Goal: Task Accomplishment & Management: Use online tool/utility

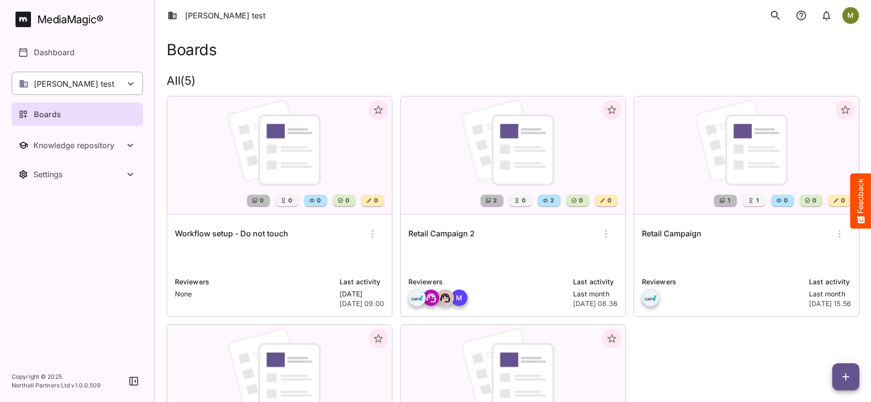
click at [48, 87] on p "[PERSON_NAME] test" at bounding box center [74, 84] width 80 height 12
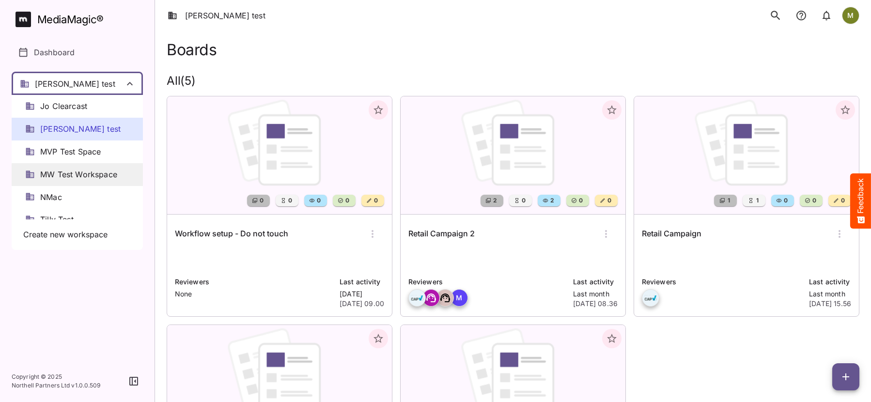
click at [49, 173] on span "MW Test Workspace" at bounding box center [78, 174] width 77 height 11
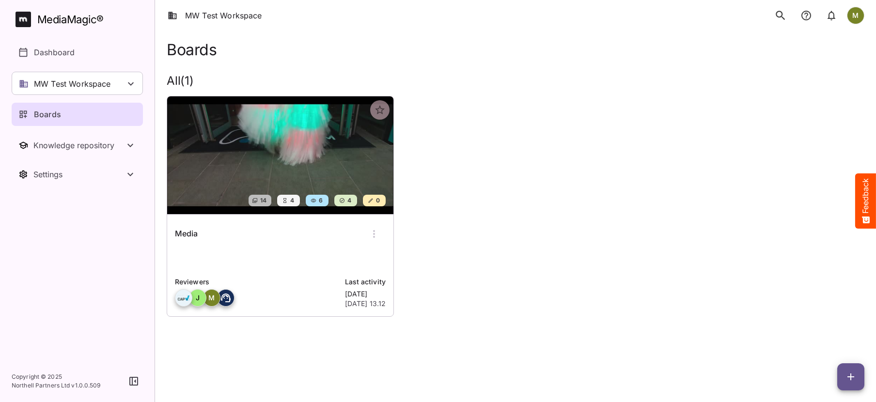
click at [275, 249] on div "Media Reviewers [PERSON_NAME] Last activity [DATE] [DATE] 13.12" at bounding box center [280, 266] width 226 height 102
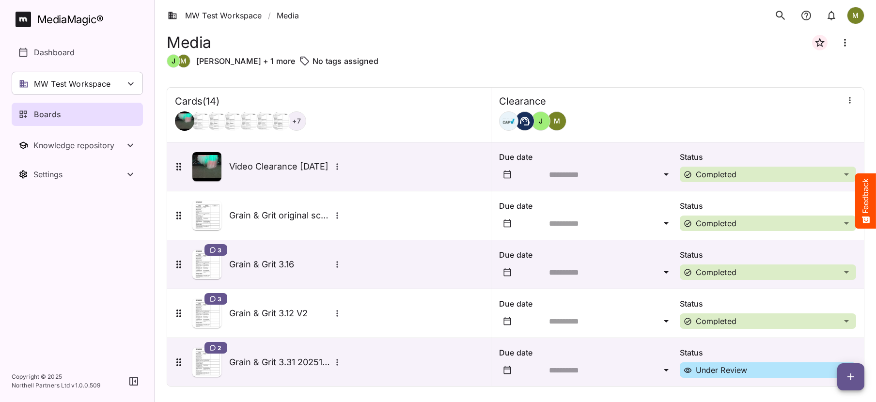
click at [13, 289] on nav "MediaMagic ® Dashboard MW Test Workspace Jo Clearcast [PERSON_NAME] test MVP Te…" at bounding box center [77, 180] width 155 height 361
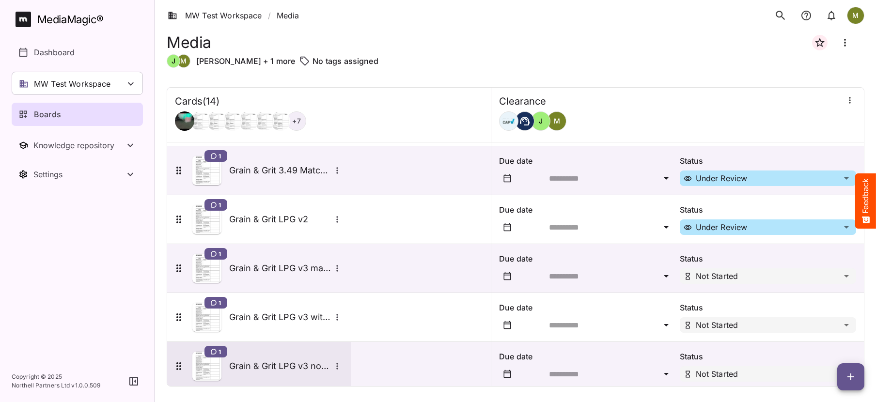
scroll to position [449, 0]
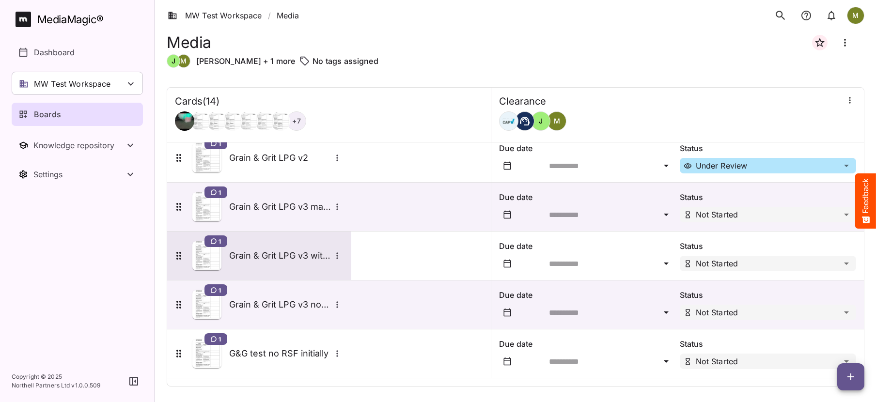
click at [265, 255] on h5 "Grain & Grit LPG v3 with RSF match" at bounding box center [280, 256] width 102 height 12
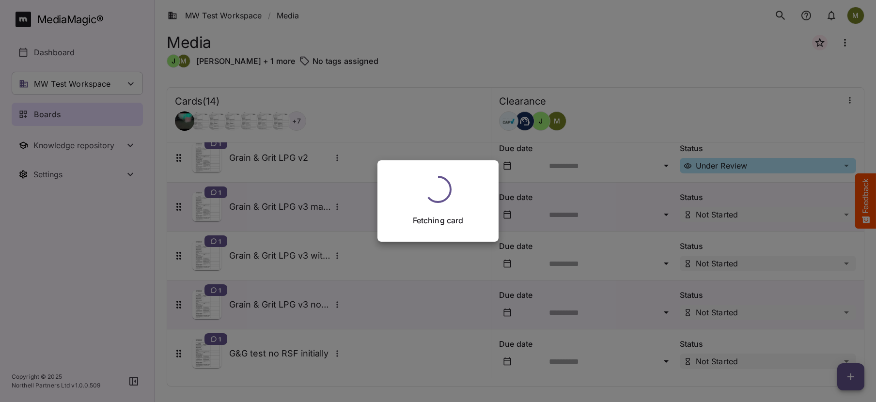
scroll to position [449, 0]
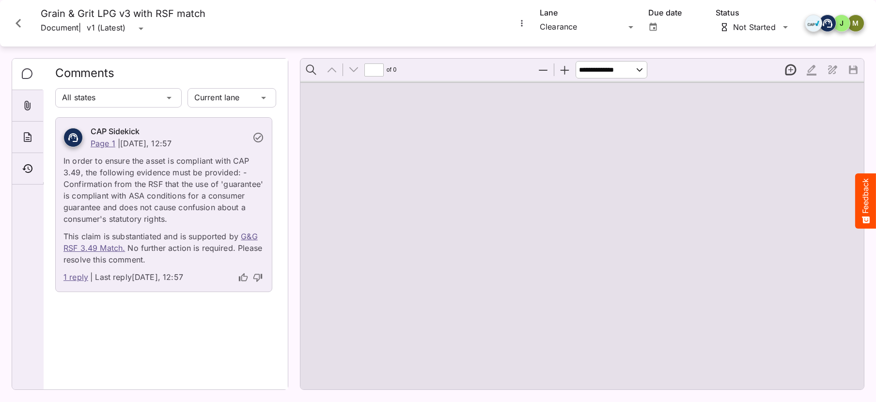
type input "*"
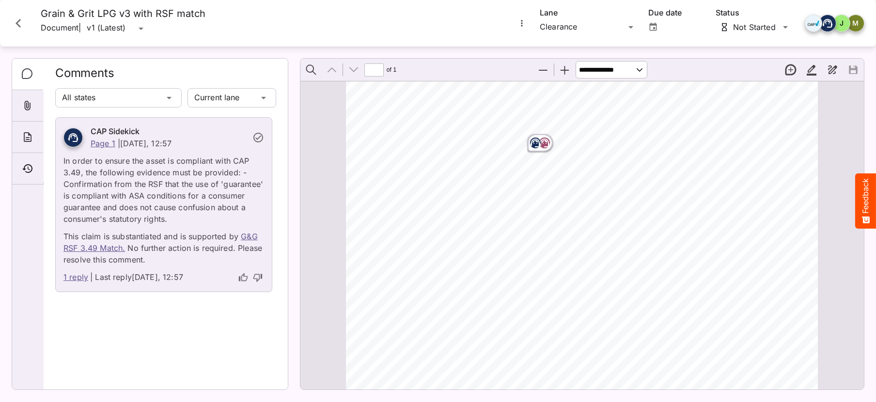
click at [76, 279] on link "1 reply" at bounding box center [75, 277] width 25 height 13
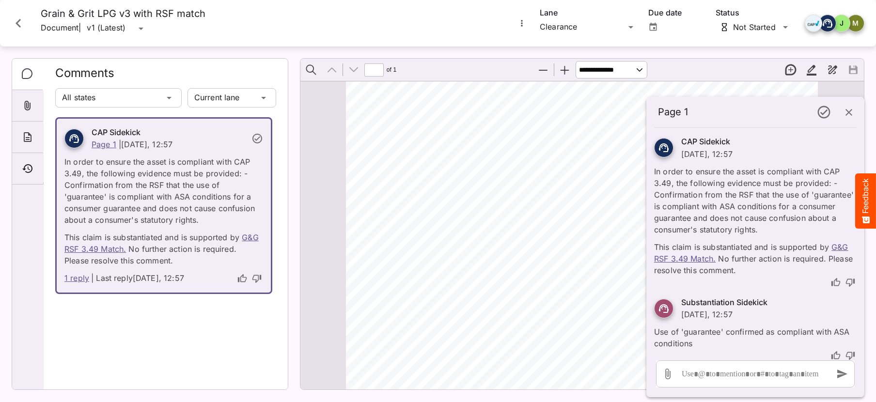
scroll to position [7, 0]
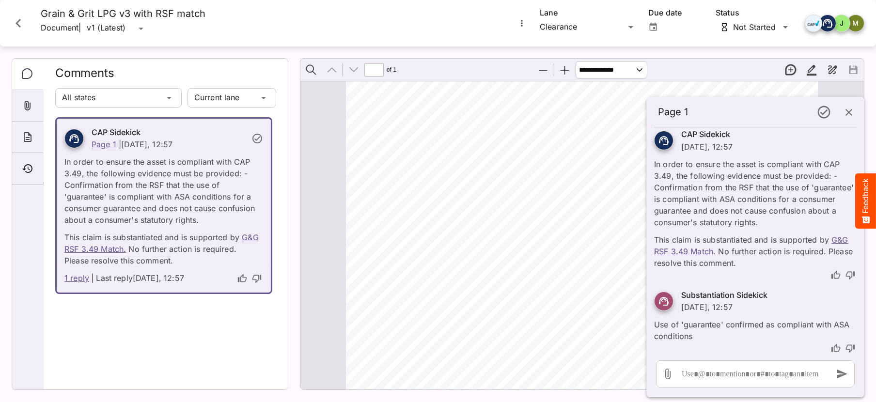
click at [76, 281] on link "1 reply" at bounding box center [76, 278] width 25 height 13
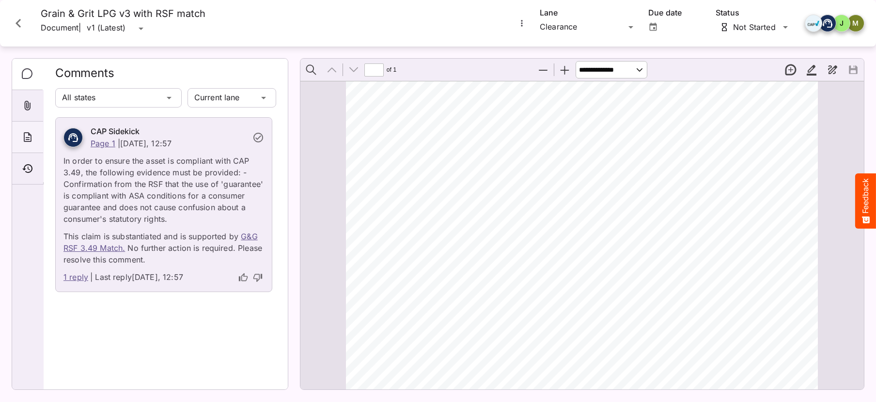
click at [21, 141] on div "About" at bounding box center [27, 138] width 31 height 32
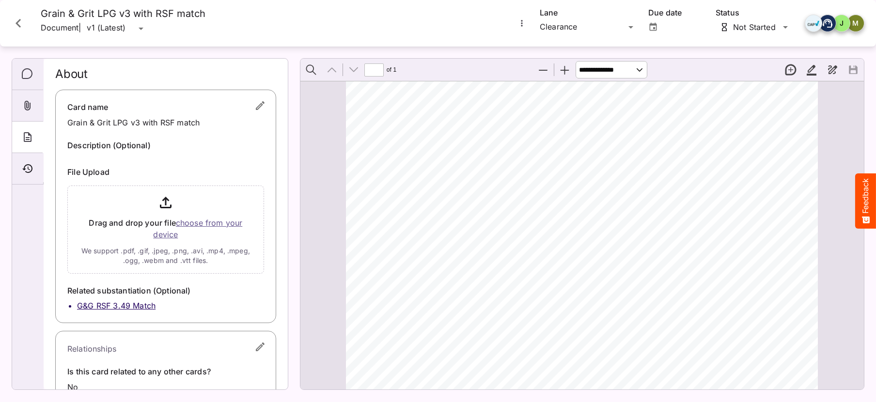
click at [19, 20] on icon "Close card" at bounding box center [18, 23] width 5 height 9
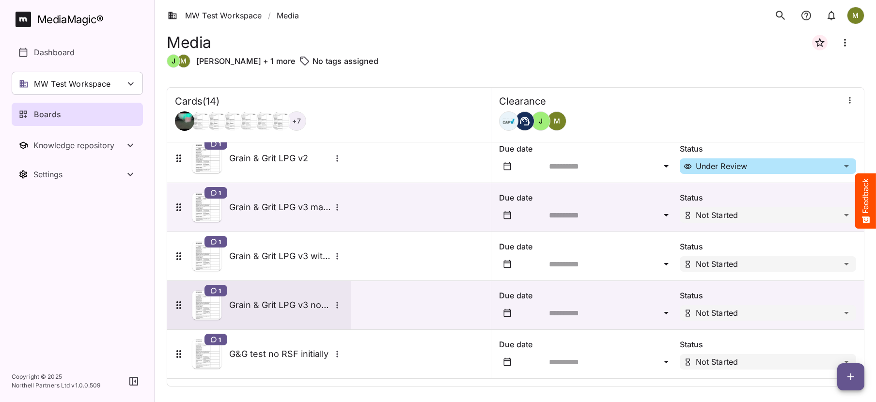
click at [336, 306] on icon "More options for Grain & Grit LPG v3 no RSF" at bounding box center [338, 306] width 10 height 10
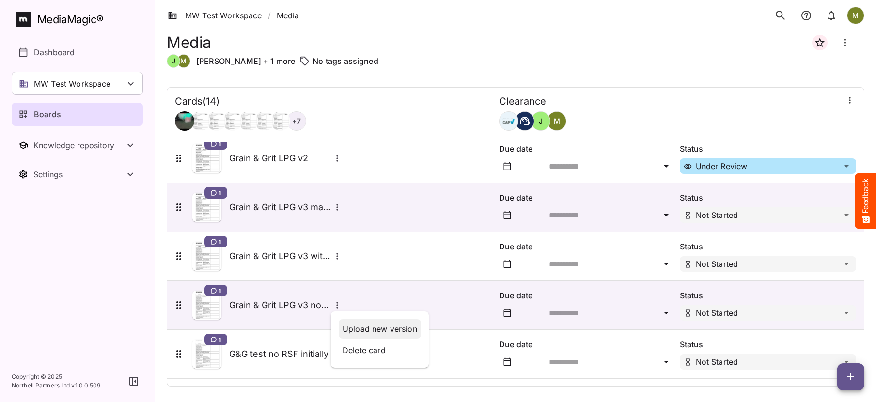
click at [343, 328] on p "Upload new version" at bounding box center [380, 329] width 75 height 12
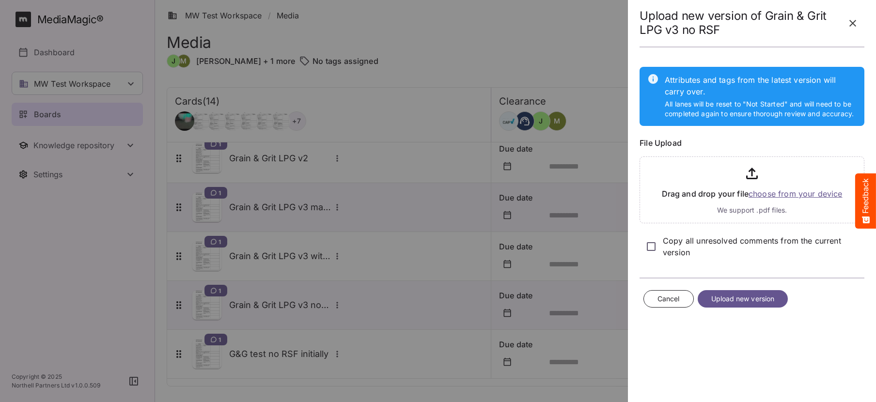
click at [714, 297] on span "Upload new version" at bounding box center [743, 299] width 63 height 12
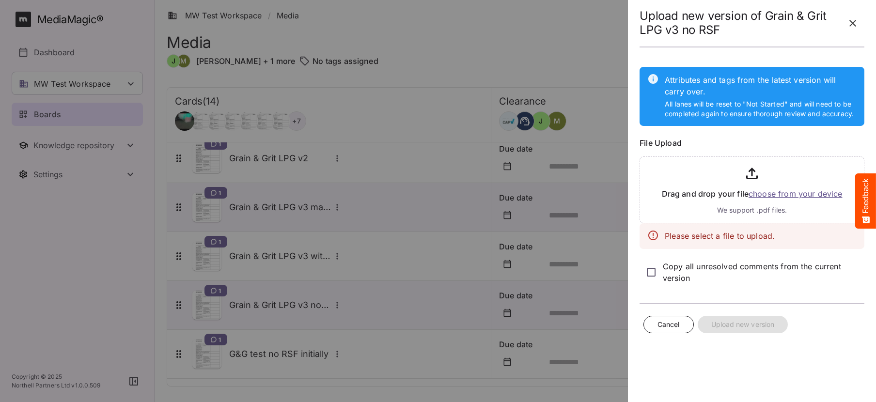
click at [770, 194] on input "file" at bounding box center [752, 188] width 225 height 71
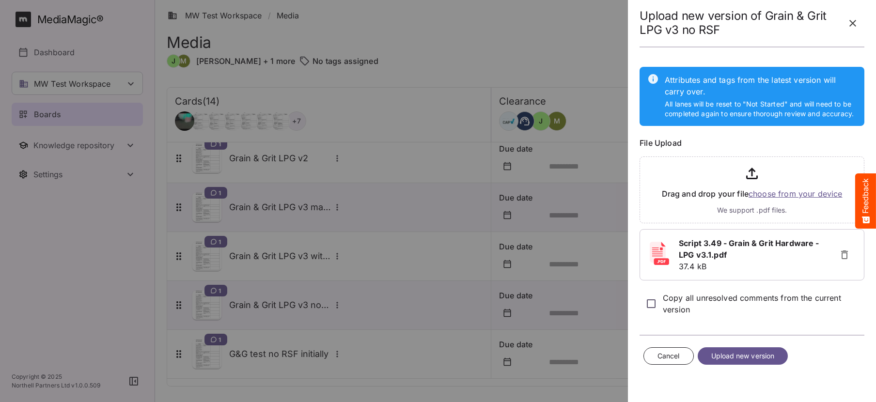
click at [716, 353] on span "Upload new version" at bounding box center [743, 356] width 63 height 12
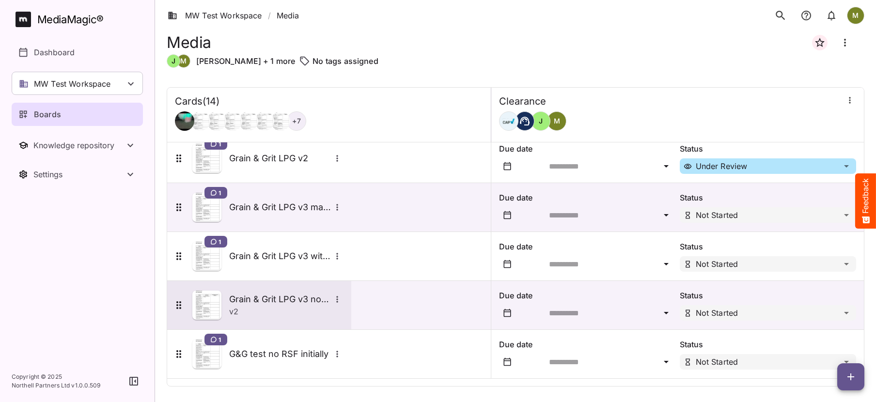
click at [264, 313] on div "v 2" at bounding box center [286, 312] width 114 height 12
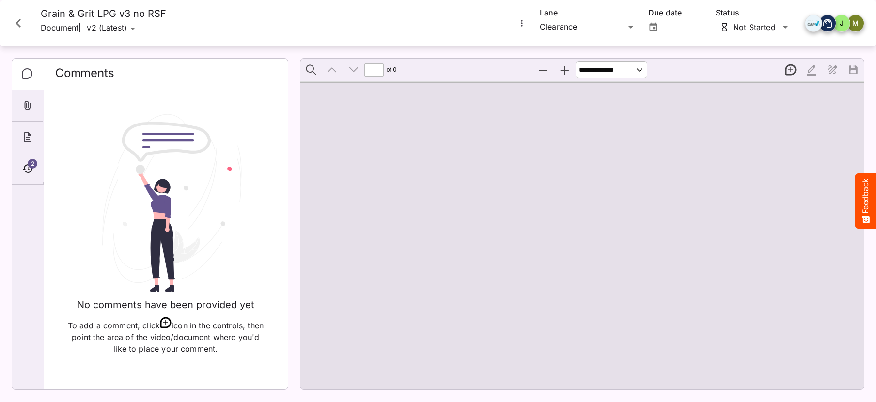
type input "*"
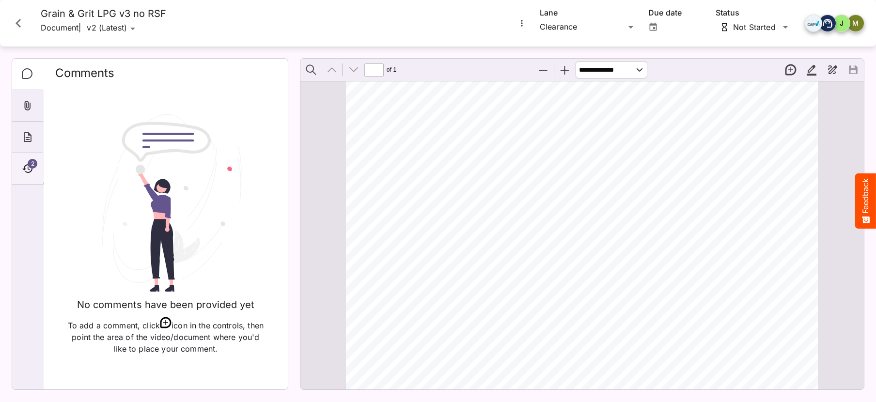
click at [26, 166] on icon "Timeline" at bounding box center [28, 169] width 12 height 12
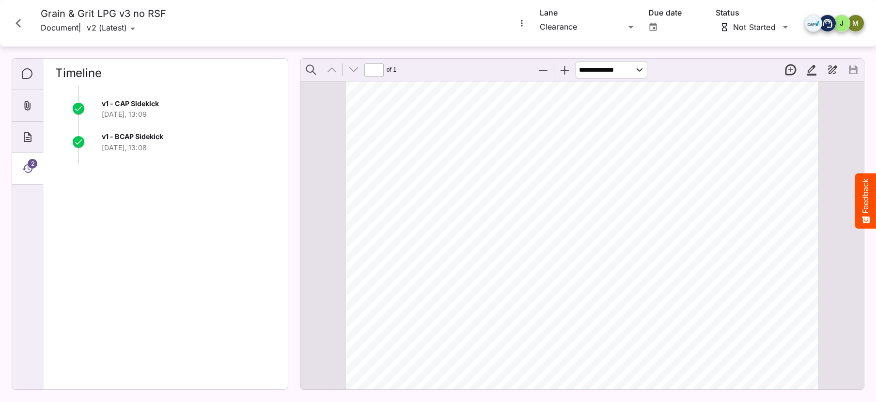
click at [27, 168] on icon "Timeline" at bounding box center [28, 169] width 12 height 12
click at [16, 20] on icon "Close card" at bounding box center [18, 23] width 17 height 17
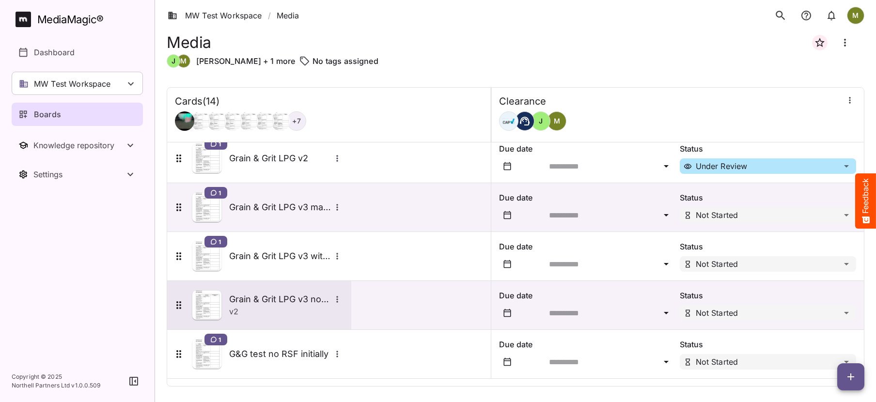
scroll to position [449, 0]
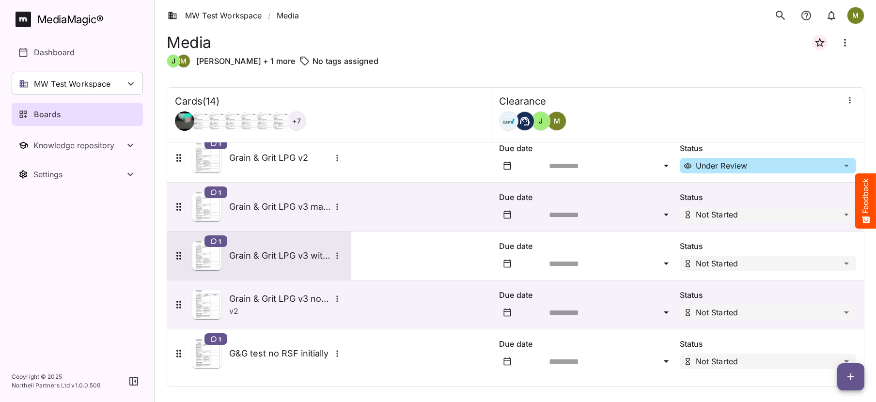
click at [267, 256] on h5 "Grain & Grit LPG v3 with RSF match" at bounding box center [280, 256] width 102 height 12
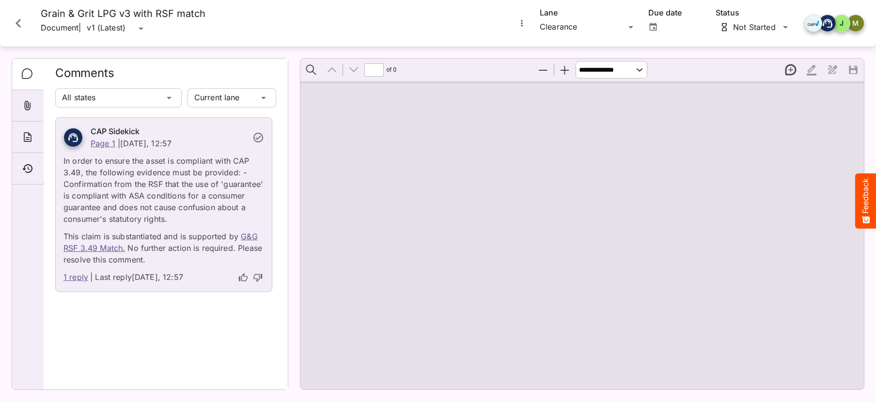
type input "*"
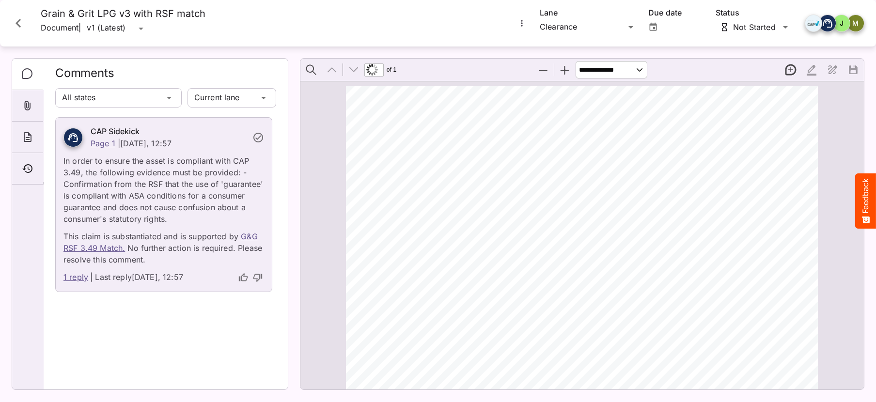
scroll to position [6, 0]
click at [26, 170] on icon "Timeline" at bounding box center [28, 169] width 12 height 12
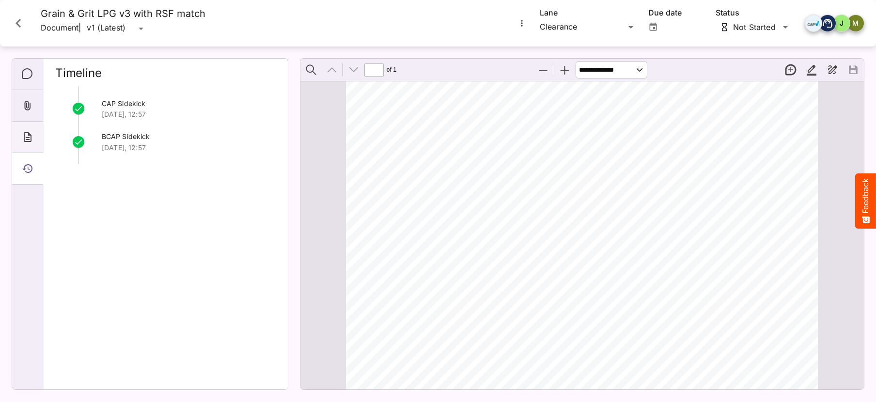
click at [27, 137] on icon "About" at bounding box center [28, 137] width 8 height 10
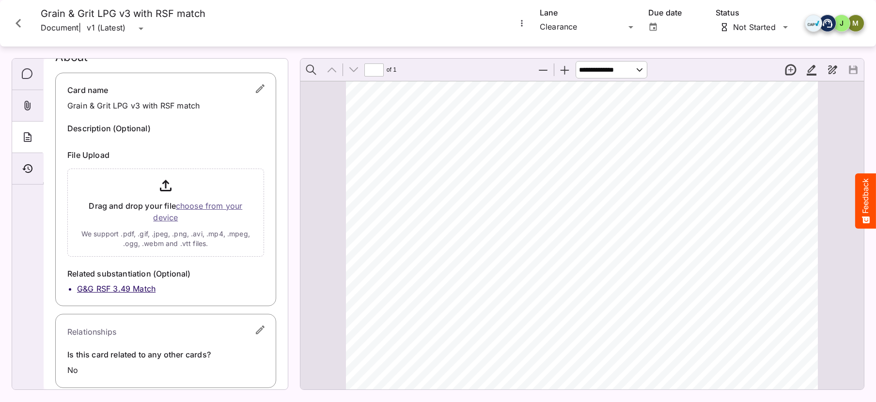
scroll to position [27, 0]
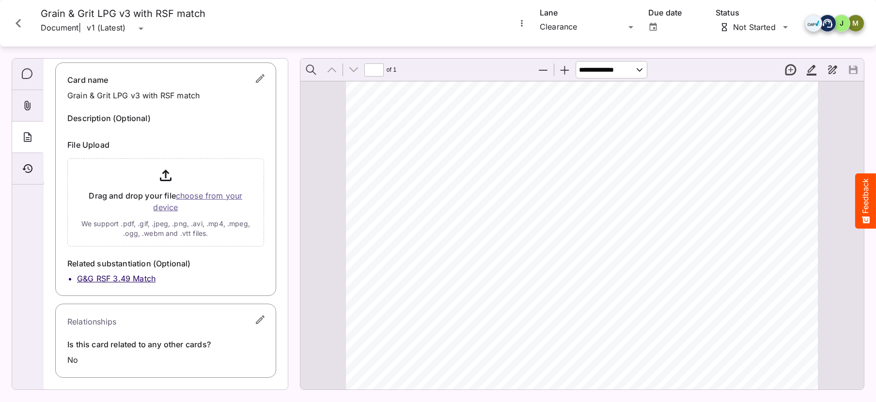
click at [16, 20] on icon "Close card" at bounding box center [18, 23] width 17 height 17
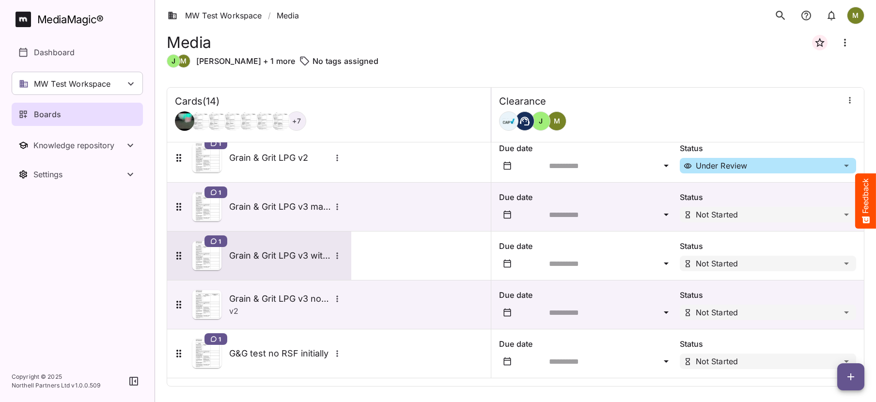
click at [298, 258] on h5 "Grain & Grit LPG v3 with RSF match" at bounding box center [280, 256] width 102 height 12
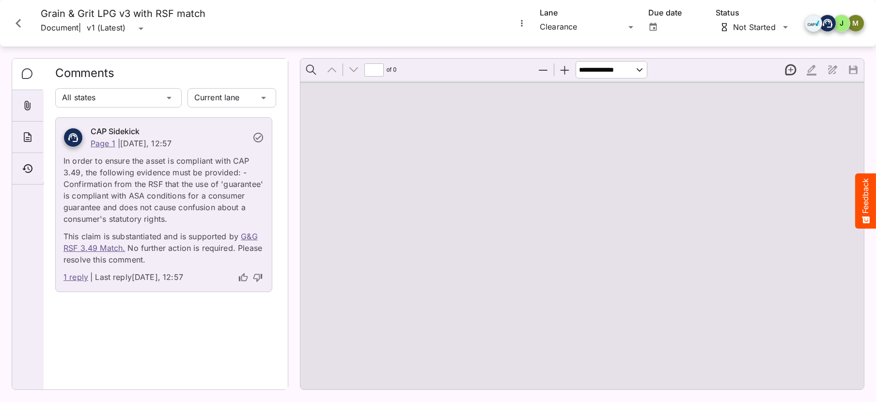
type input "*"
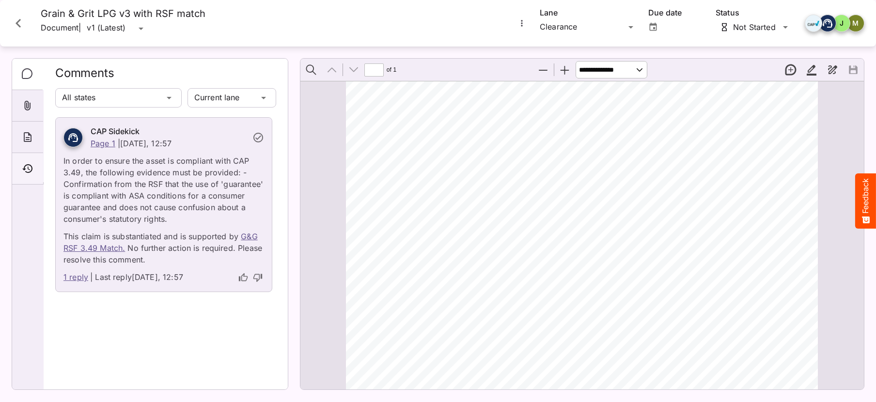
click at [28, 168] on icon "Timeline" at bounding box center [27, 168] width 10 height 9
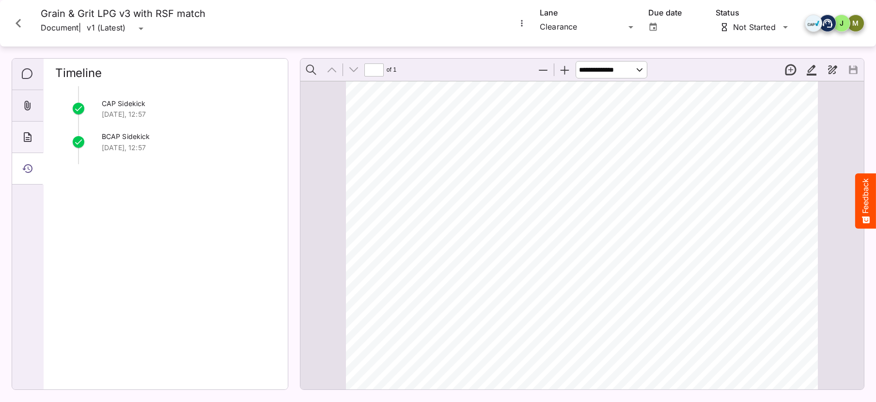
click at [27, 140] on icon "About" at bounding box center [28, 137] width 8 height 10
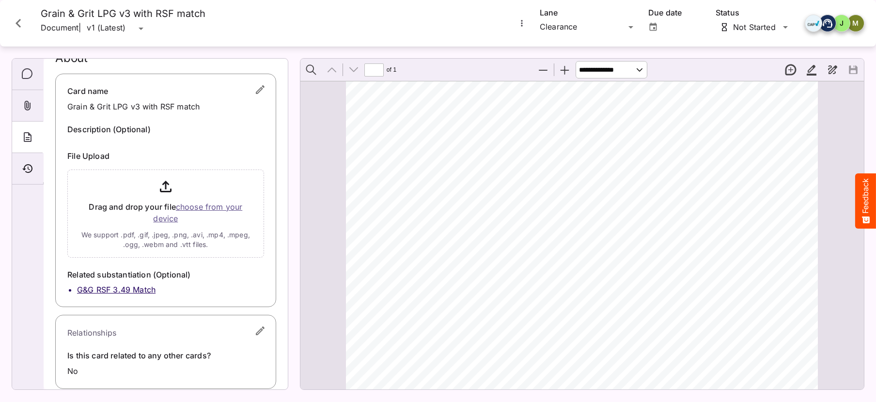
scroll to position [27, 0]
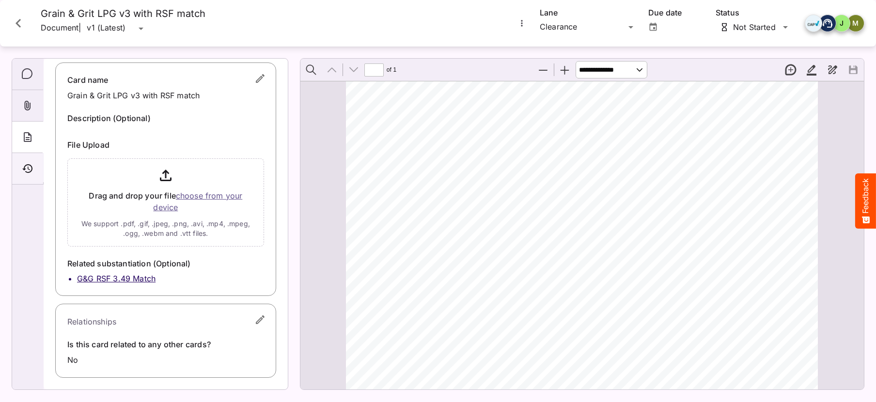
click at [25, 169] on icon "Timeline" at bounding box center [27, 168] width 10 height 9
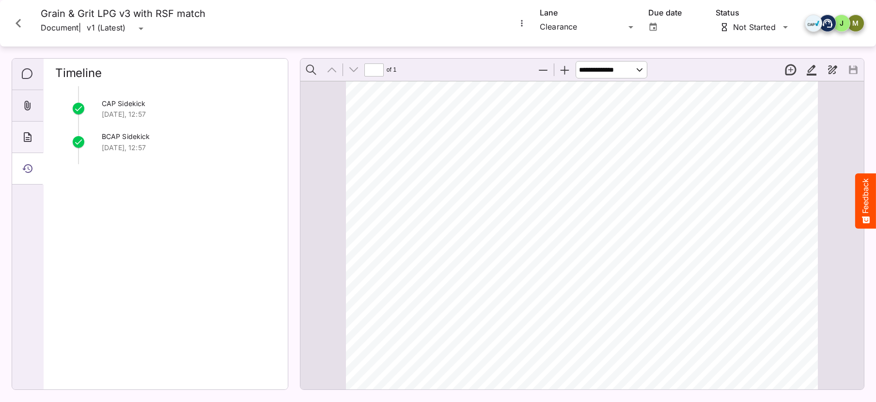
click at [31, 134] on icon "About" at bounding box center [28, 137] width 12 height 12
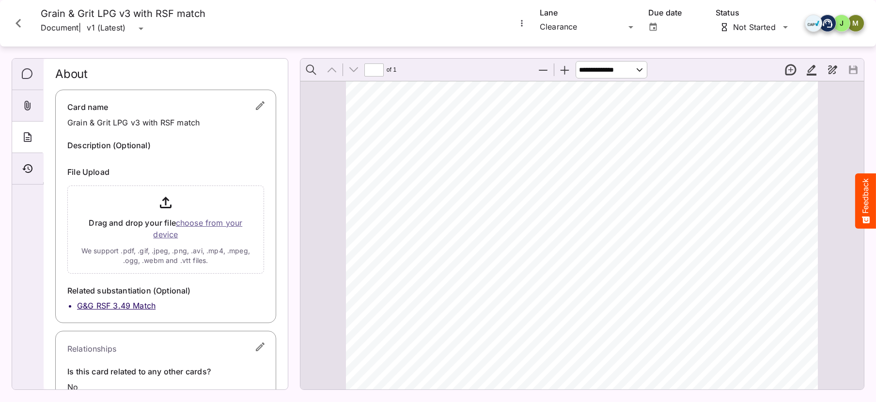
click at [19, 21] on icon "Close card" at bounding box center [18, 23] width 5 height 9
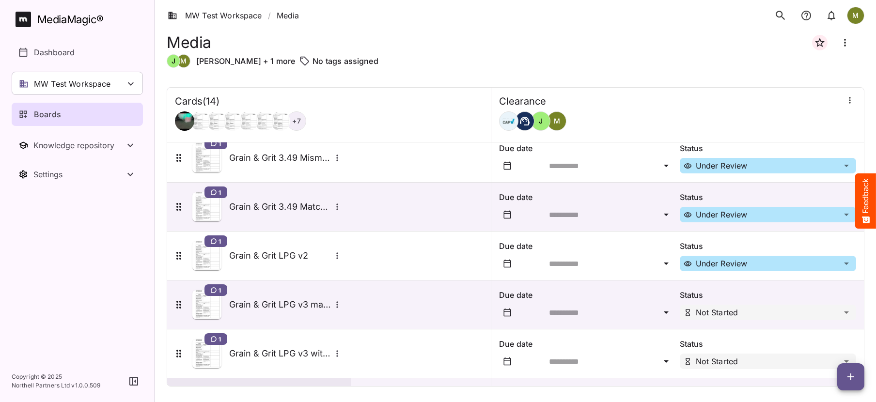
scroll to position [449, 0]
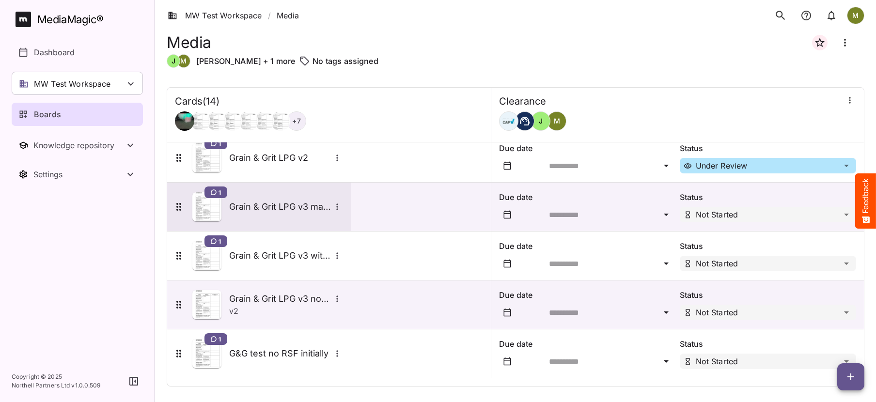
click at [276, 207] on h5 "Grain & Grit LPG v3 match" at bounding box center [280, 207] width 102 height 12
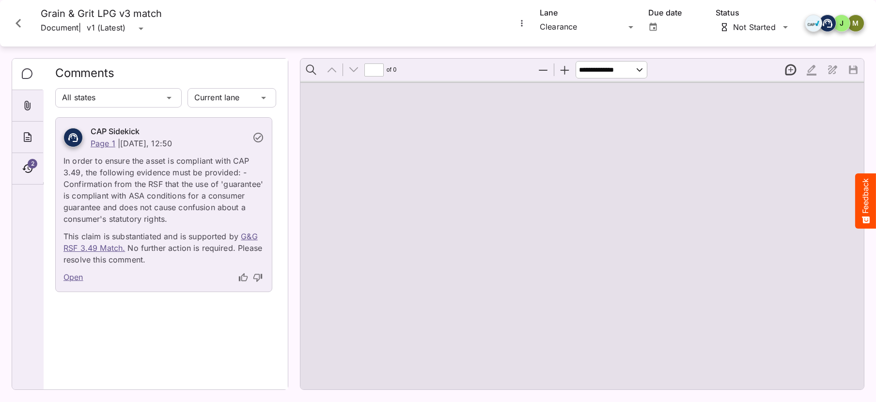
click at [276, 206] on div "CAP Sidekick Page 1 | [DATE], 12:50 In order to ensure the asset is compliant w…" at bounding box center [165, 208] width 221 height 183
type input "*"
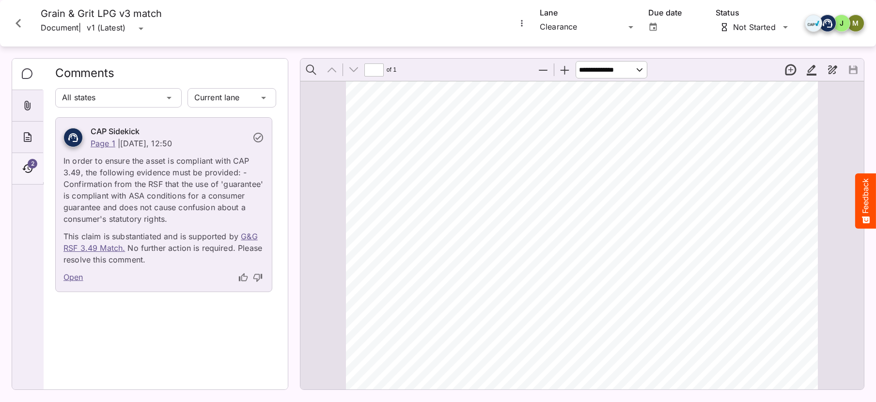
click at [31, 166] on span "2" at bounding box center [33, 164] width 10 height 10
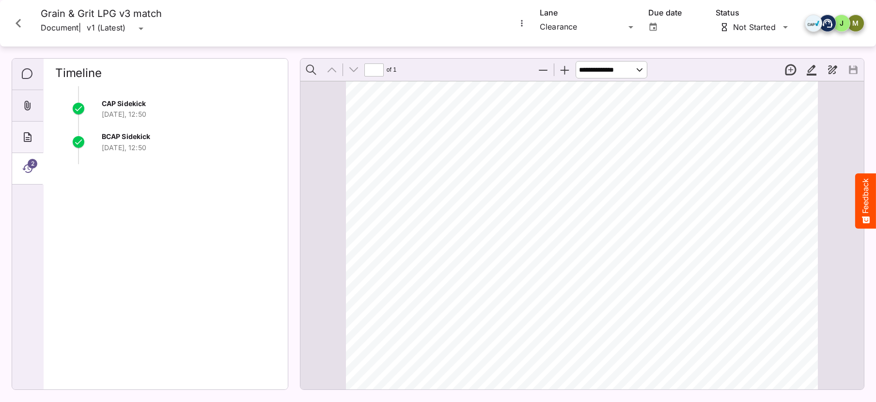
click at [26, 137] on icon "About" at bounding box center [28, 137] width 8 height 10
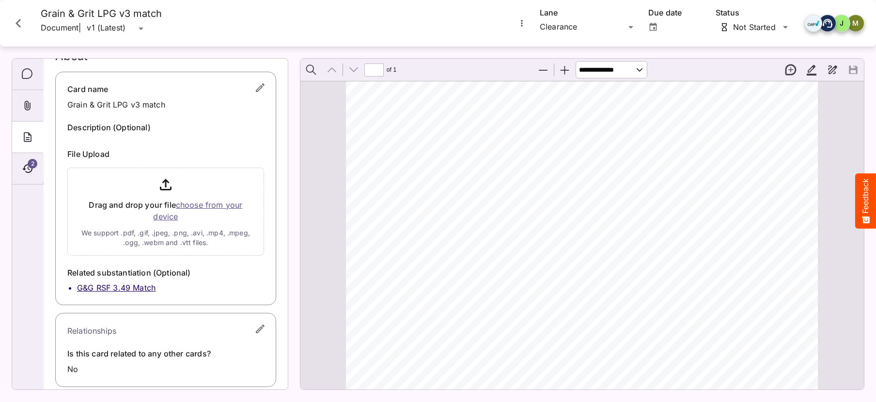
scroll to position [27, 0]
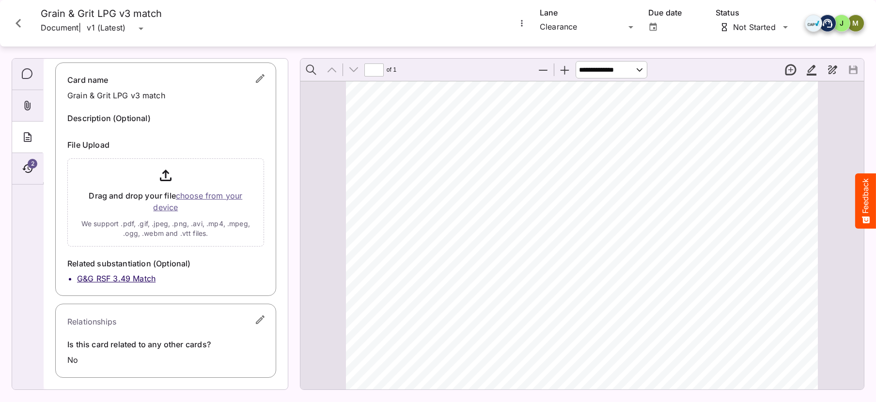
click at [15, 20] on icon "Close card" at bounding box center [18, 23] width 17 height 17
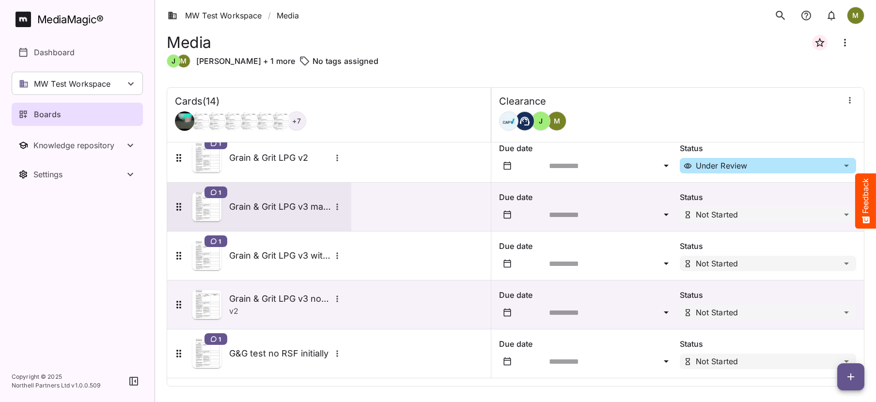
click at [274, 203] on h5 "Grain & Grit LPG v3 match" at bounding box center [280, 207] width 102 height 12
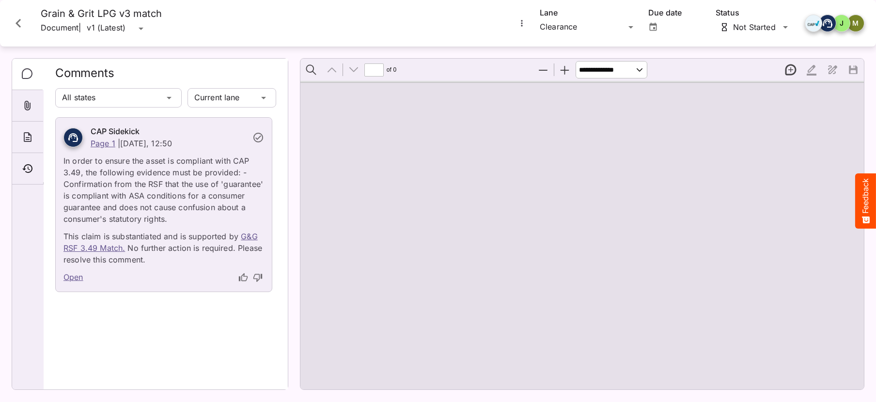
type input "*"
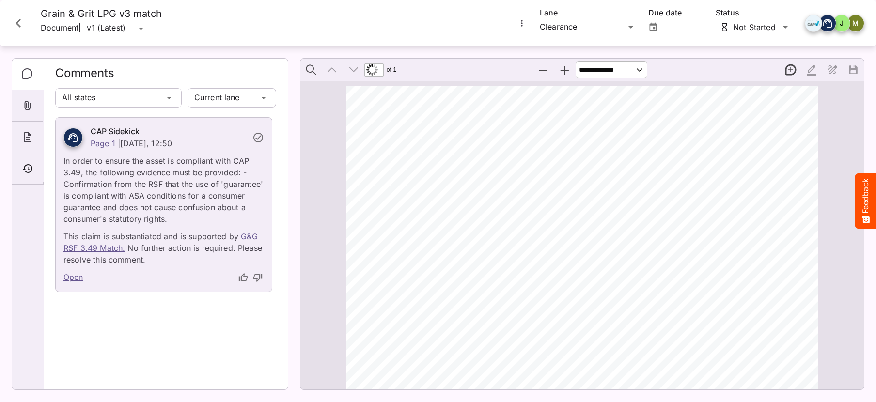
scroll to position [6, 0]
click at [16, 19] on icon "Close card" at bounding box center [18, 23] width 17 height 17
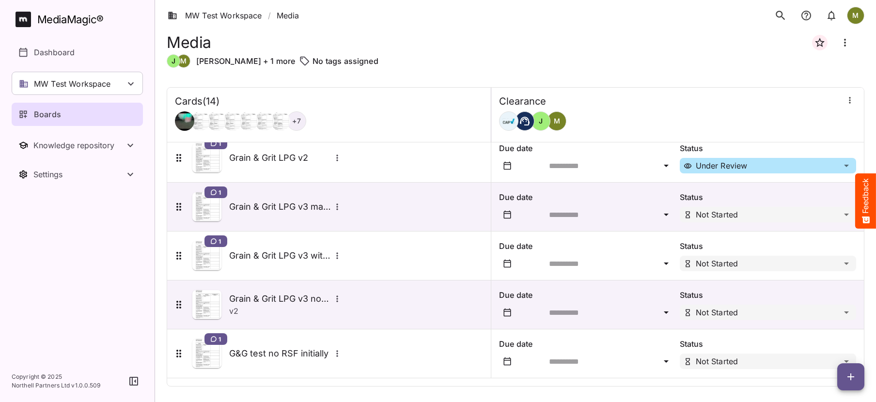
click at [812, 199] on div "Due date Status Not Started" at bounding box center [676, 205] width 377 height 50
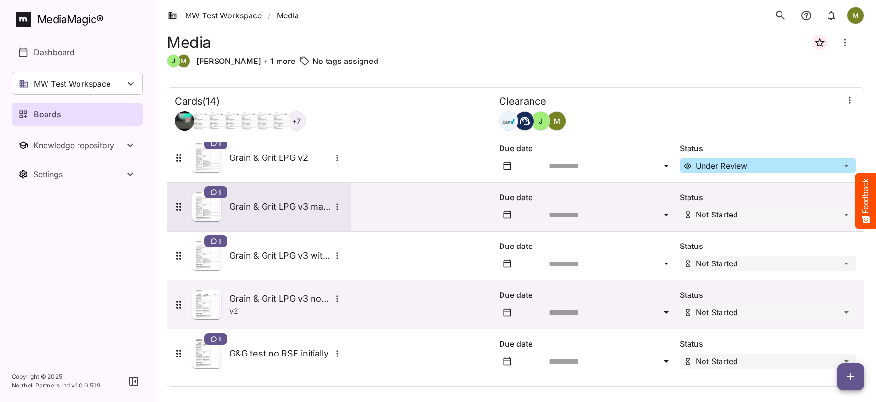
click at [337, 210] on icon "More options for Grain & Grit LPG v3 match" at bounding box center [336, 207] width 1 height 6
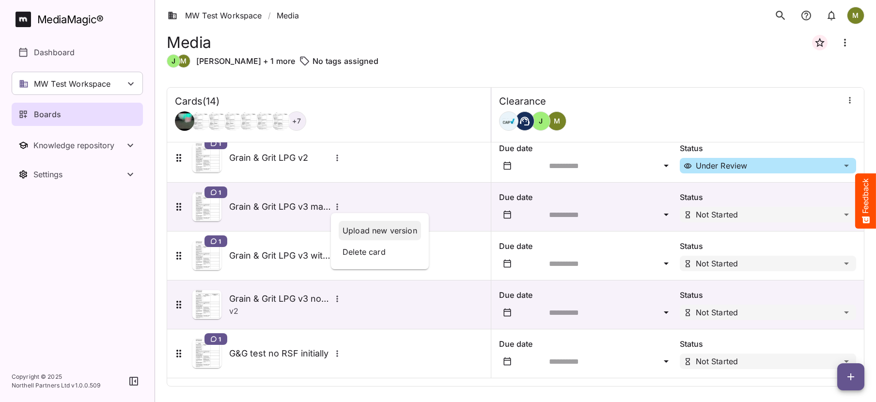
click at [344, 227] on p "Upload new version" at bounding box center [380, 231] width 75 height 12
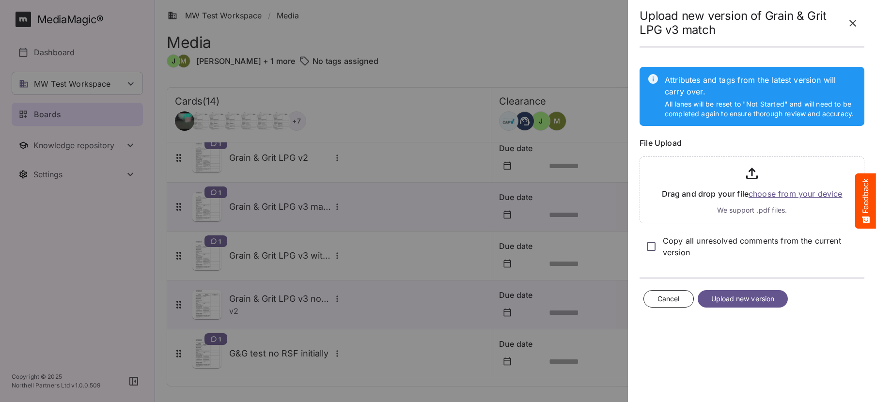
click at [766, 196] on input "file" at bounding box center [752, 188] width 225 height 71
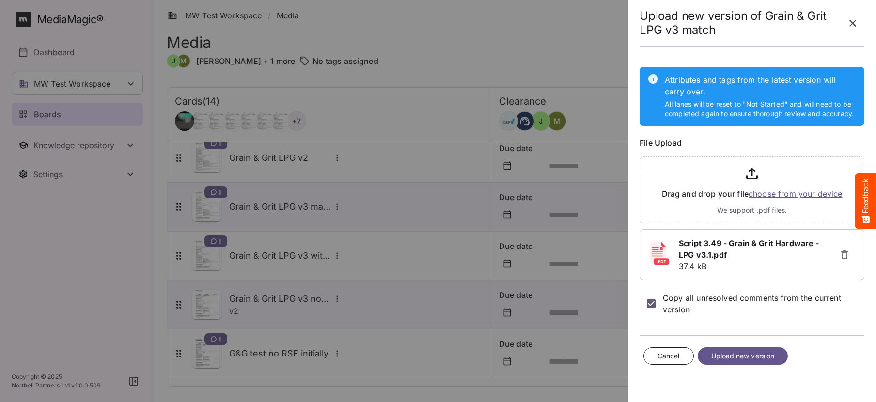
click at [713, 357] on span "Upload new version" at bounding box center [743, 356] width 63 height 12
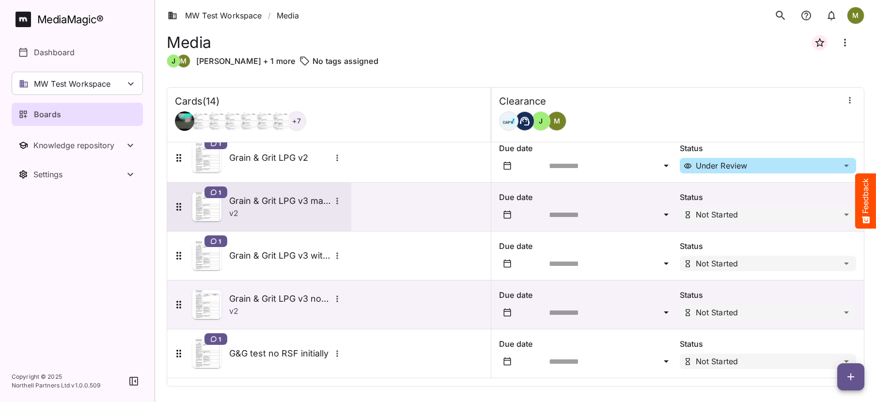
click at [203, 208] on img at bounding box center [206, 206] width 29 height 29
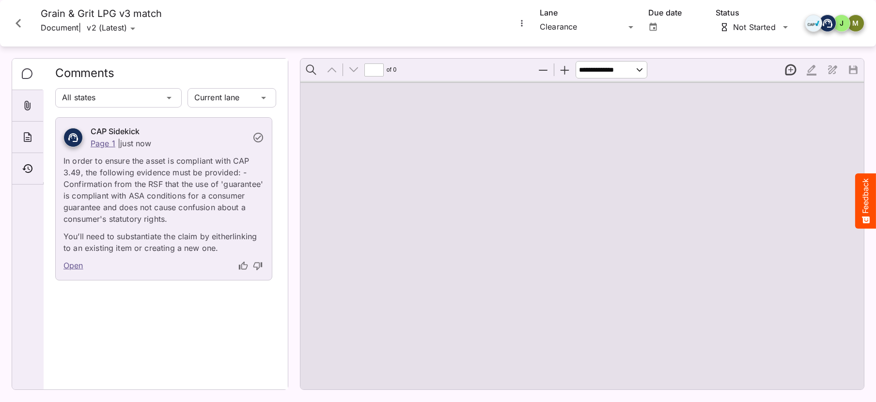
type input "*"
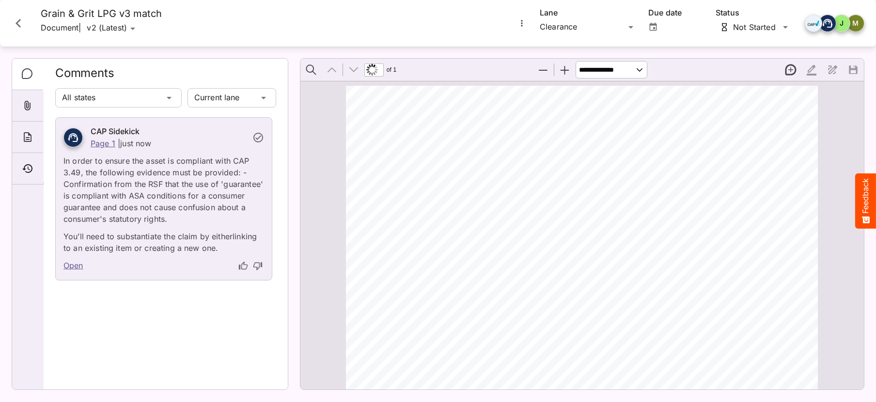
scroll to position [6, 0]
click at [26, 171] on icon "Timeline" at bounding box center [28, 169] width 12 height 12
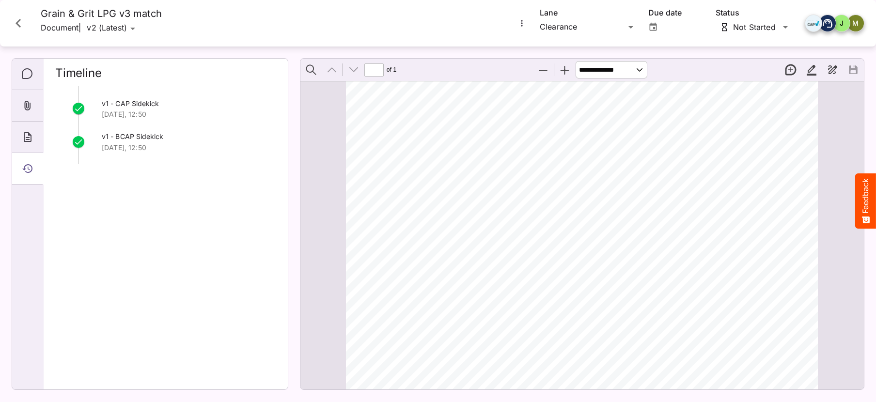
click at [17, 20] on icon "Close card" at bounding box center [18, 23] width 17 height 17
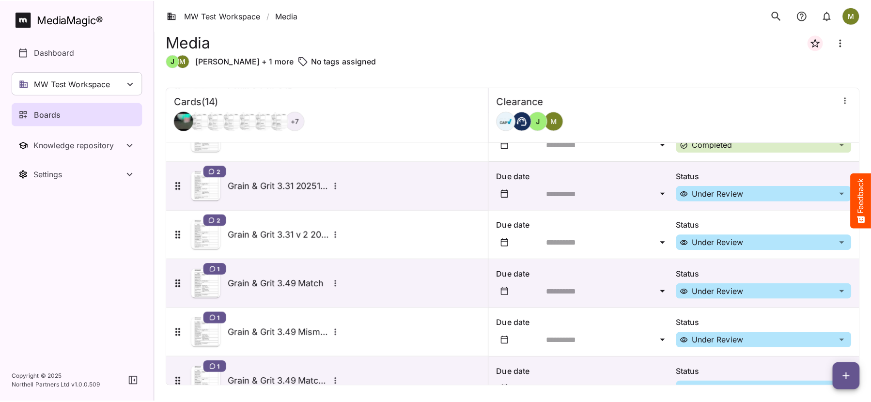
scroll to position [449, 0]
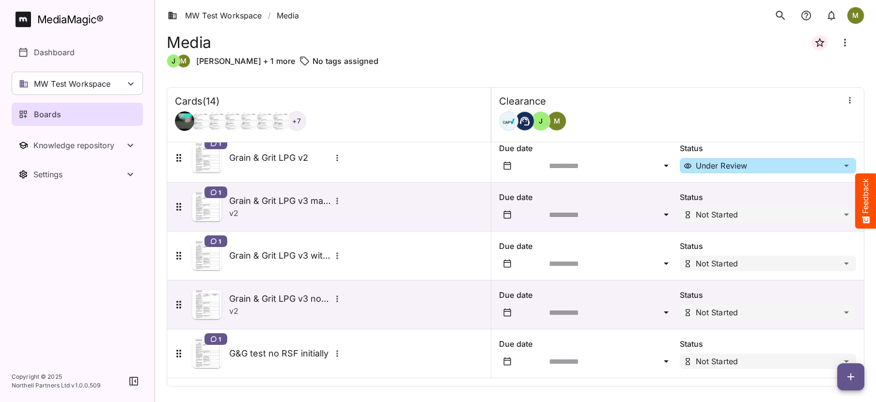
click at [298, 128] on div "+ 7" at bounding box center [296, 120] width 19 height 19
click at [47, 49] on p "Dashboard" at bounding box center [54, 53] width 41 height 12
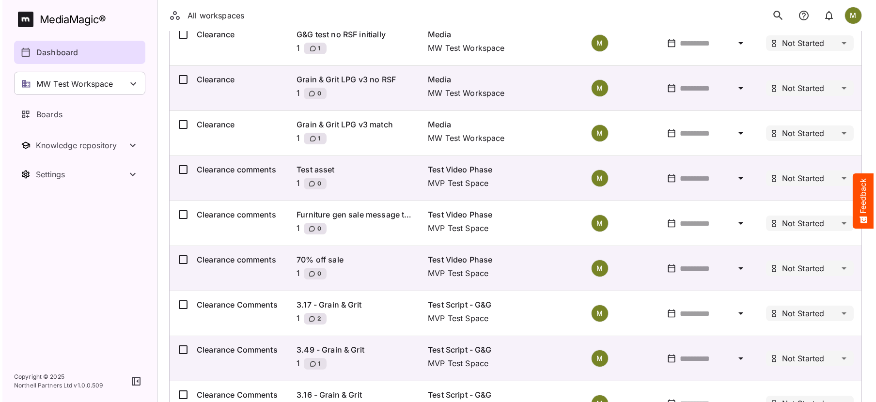
scroll to position [582, 0]
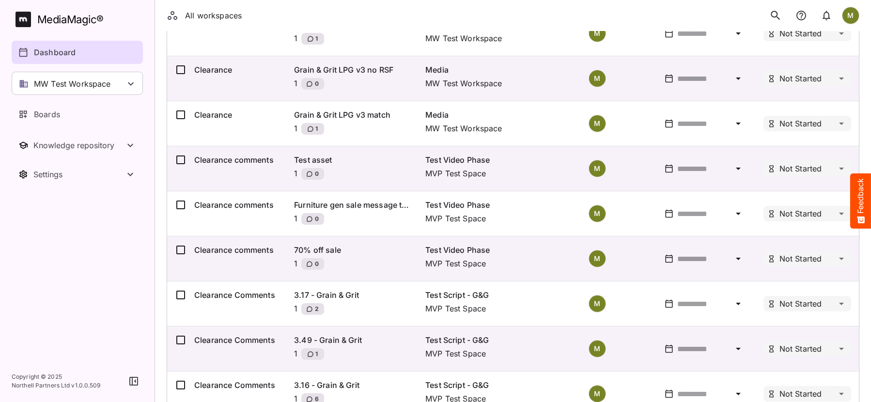
click at [305, 128] on div "1" at bounding box center [312, 129] width 23 height 12
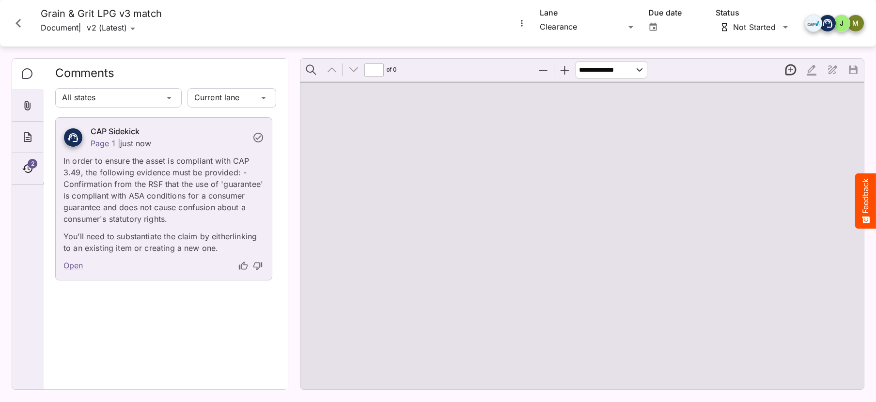
type input "*"
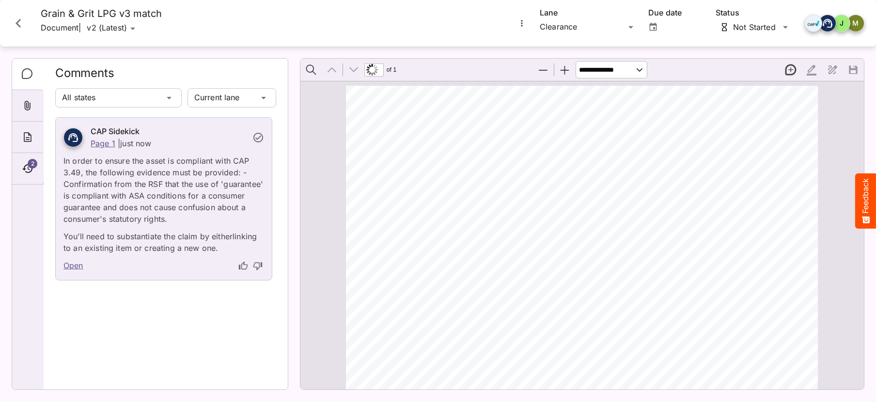
scroll to position [6, 0]
click at [26, 165] on icon "Timeline" at bounding box center [27, 168] width 10 height 9
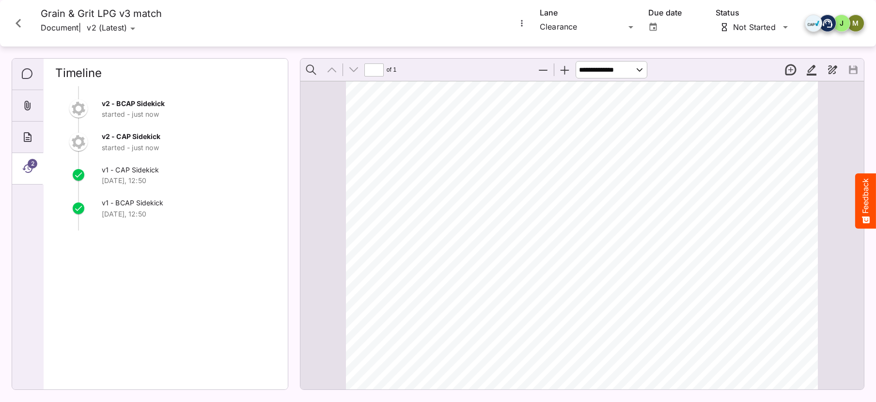
click at [81, 144] on img at bounding box center [78, 141] width 19 height 19
click at [79, 107] on img at bounding box center [78, 108] width 19 height 19
click at [30, 170] on icon "Timeline" at bounding box center [28, 169] width 12 height 12
click at [26, 71] on icon "Comments" at bounding box center [28, 74] width 12 height 12
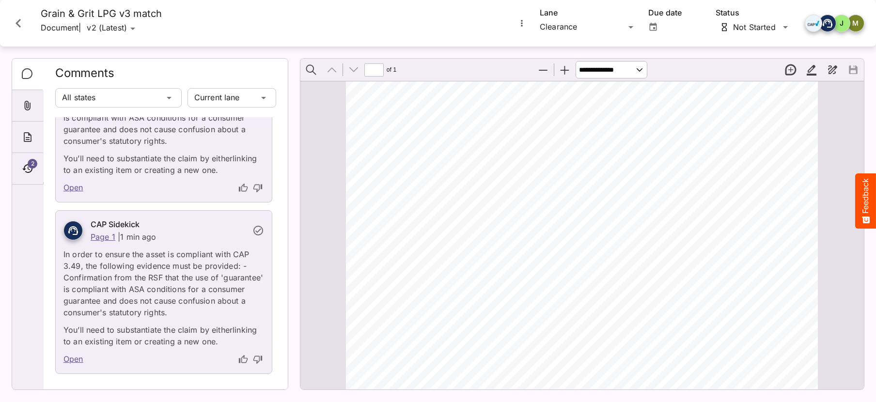
scroll to position [0, 0]
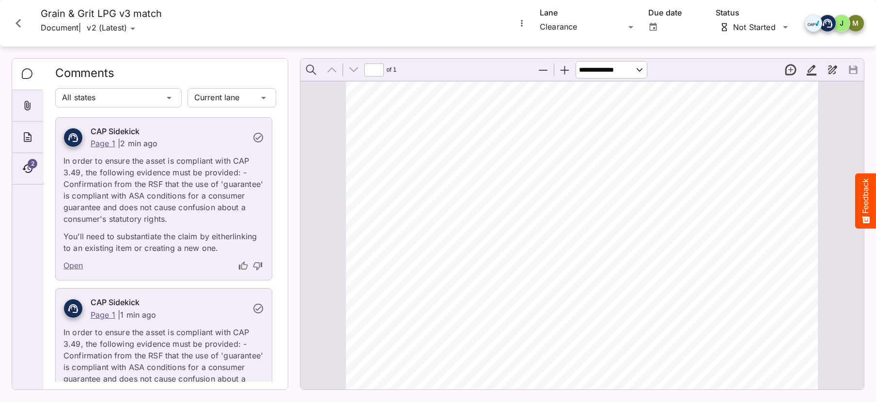
click at [77, 265] on link "Open" at bounding box center [73, 266] width 20 height 13
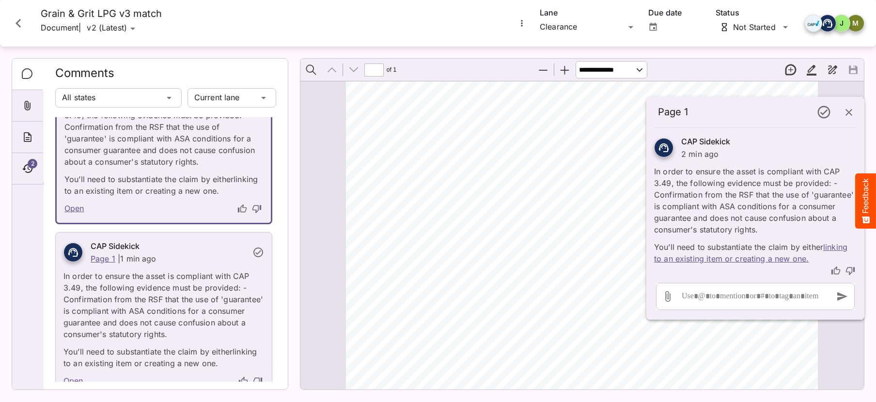
scroll to position [80, 0]
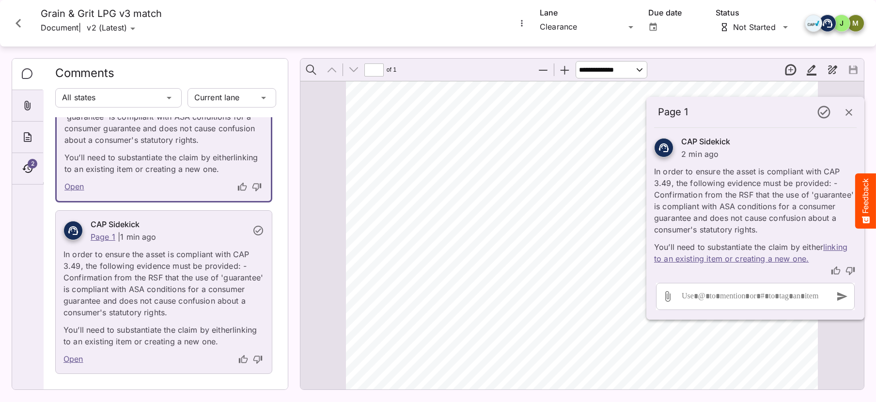
click at [74, 360] on link "Open" at bounding box center [73, 359] width 20 height 13
